Goal: Find specific page/section: Find specific page/section

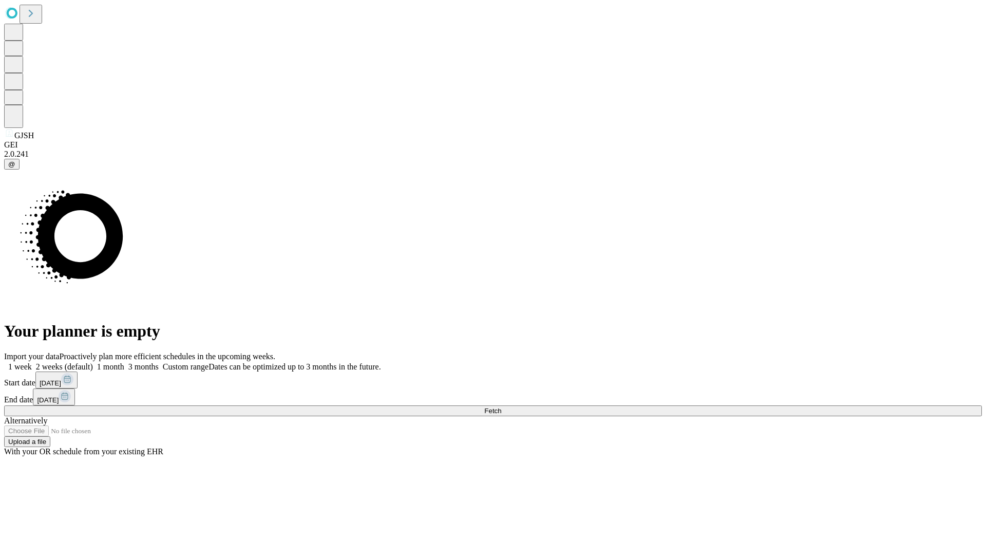
click at [501, 407] on span "Fetch" at bounding box center [492, 411] width 17 height 8
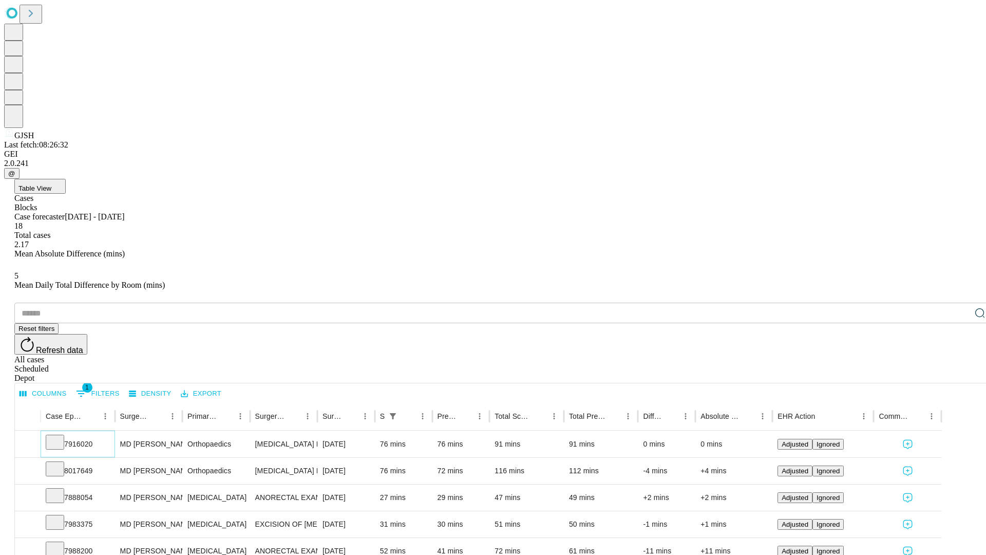
click at [60, 436] on icon at bounding box center [55, 441] width 10 height 10
